Goal: Information Seeking & Learning: Compare options

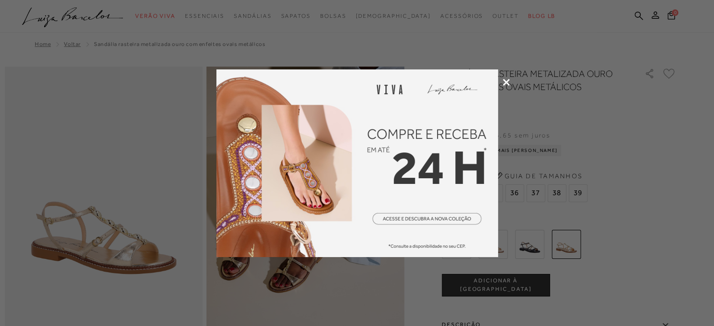
click at [506, 84] on icon at bounding box center [506, 82] width 7 height 7
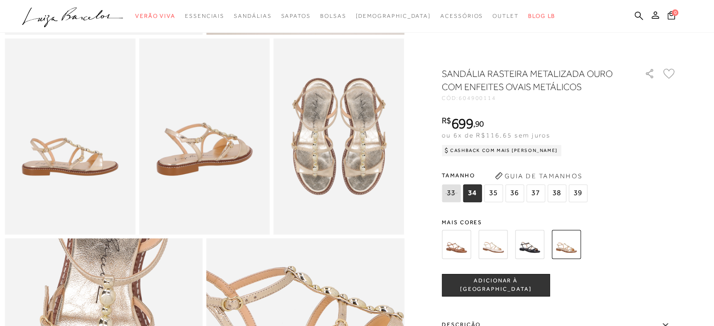
scroll to position [141, 0]
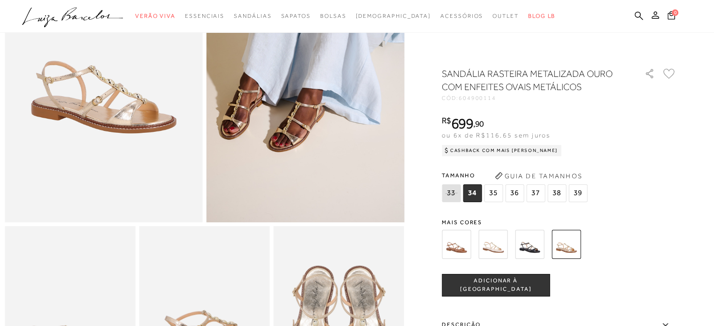
click at [530, 249] on img at bounding box center [529, 244] width 29 height 29
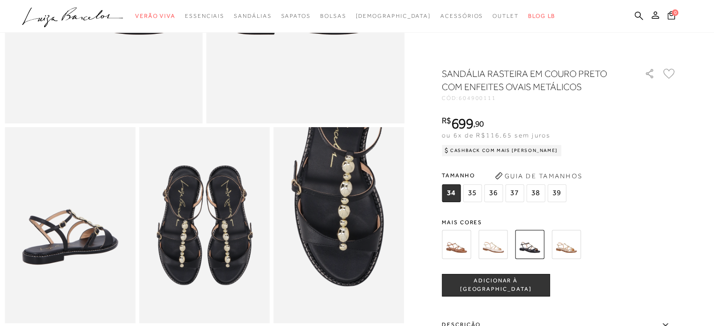
scroll to position [235, 0]
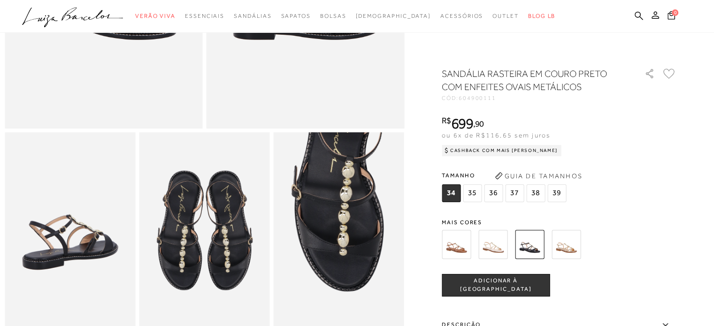
click at [492, 242] on img at bounding box center [493, 244] width 29 height 29
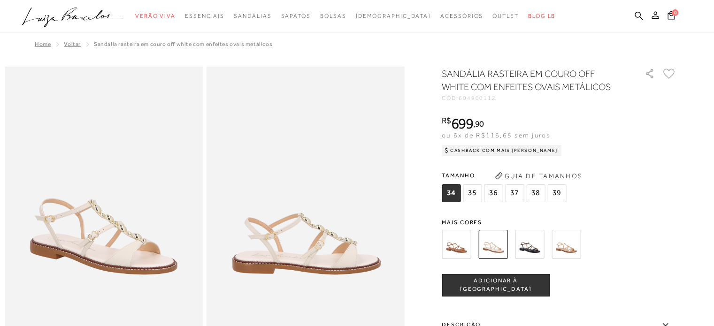
click at [460, 247] on img at bounding box center [456, 244] width 29 height 29
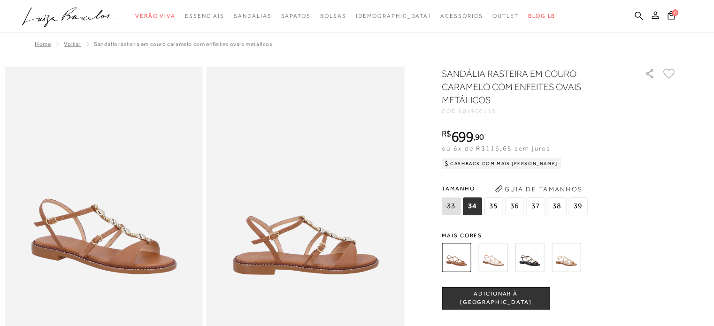
click at [498, 257] on img at bounding box center [493, 257] width 29 height 29
